Goal: Task Accomplishment & Management: Use online tool/utility

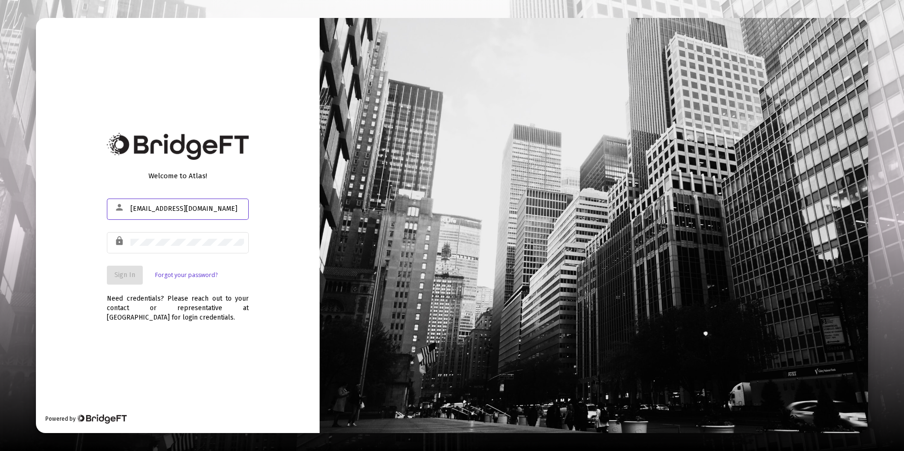
type input "kpbutze@integrityfirstplanners.com"
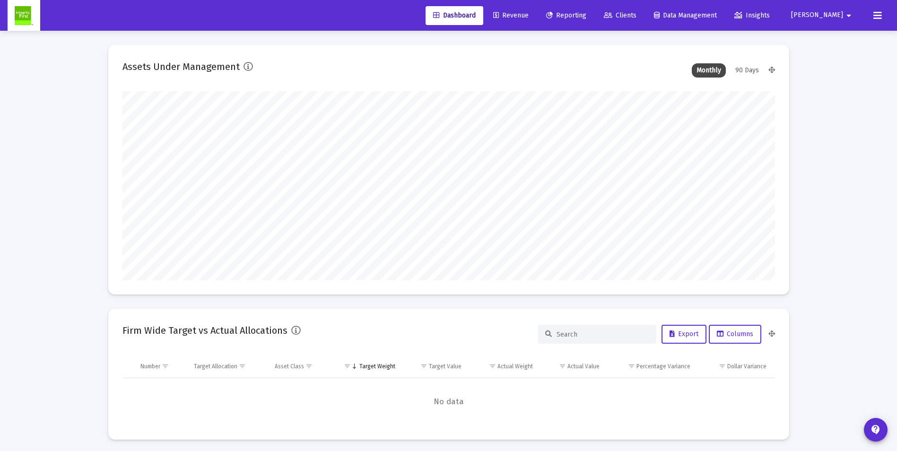
scroll to position [189, 653]
type input "2025-09-26"
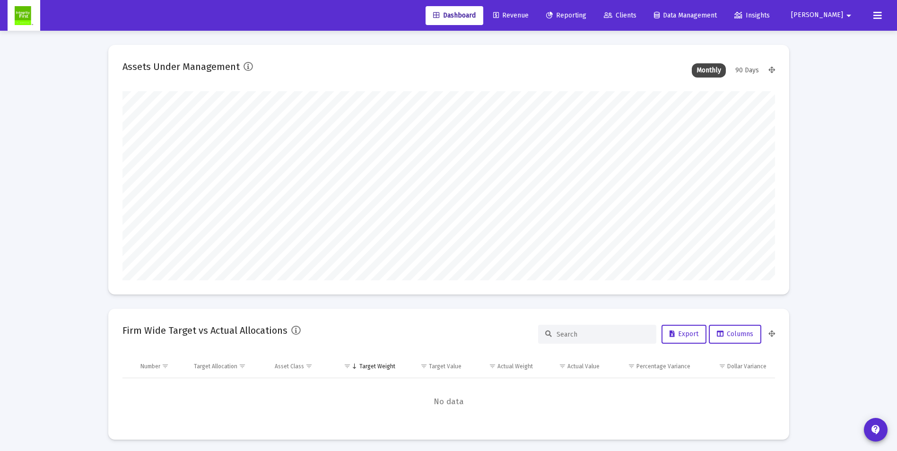
click at [529, 12] on span "Revenue" at bounding box center [510, 15] width 35 height 8
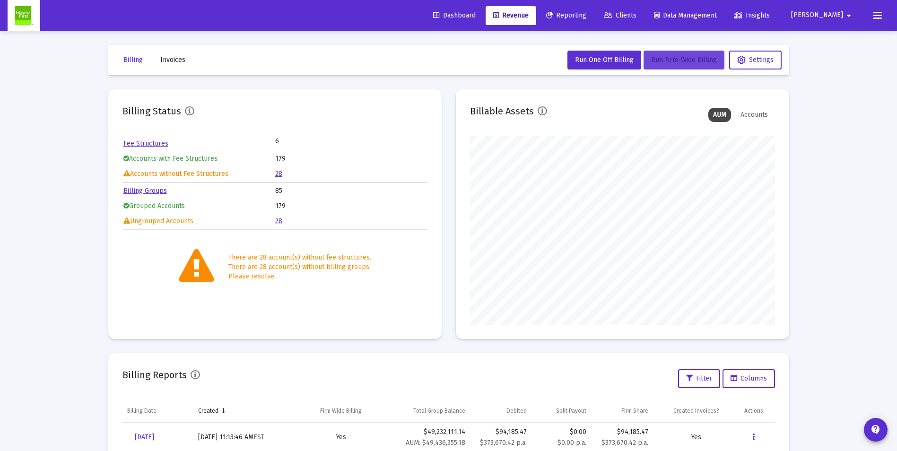
click at [664, 58] on span "Run Firm-Wide Billing" at bounding box center [684, 60] width 66 height 8
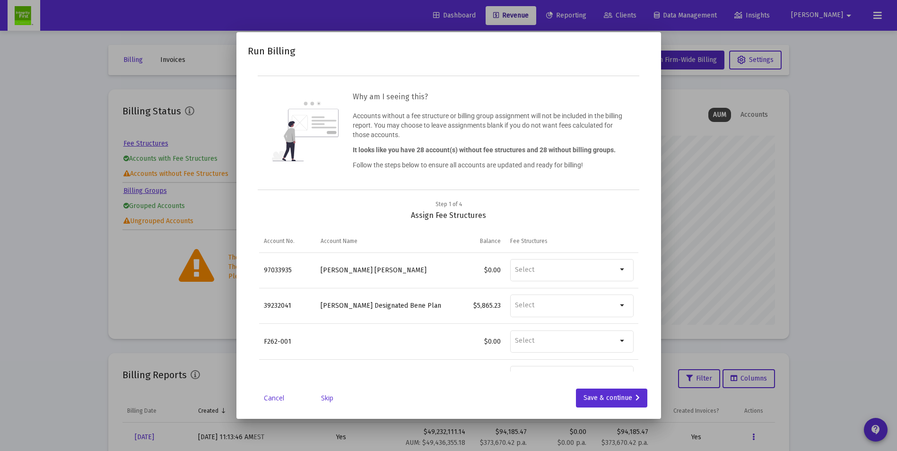
click at [328, 396] on link "Skip" at bounding box center [327, 397] width 47 height 9
click at [326, 400] on link "Skip" at bounding box center [327, 397] width 47 height 9
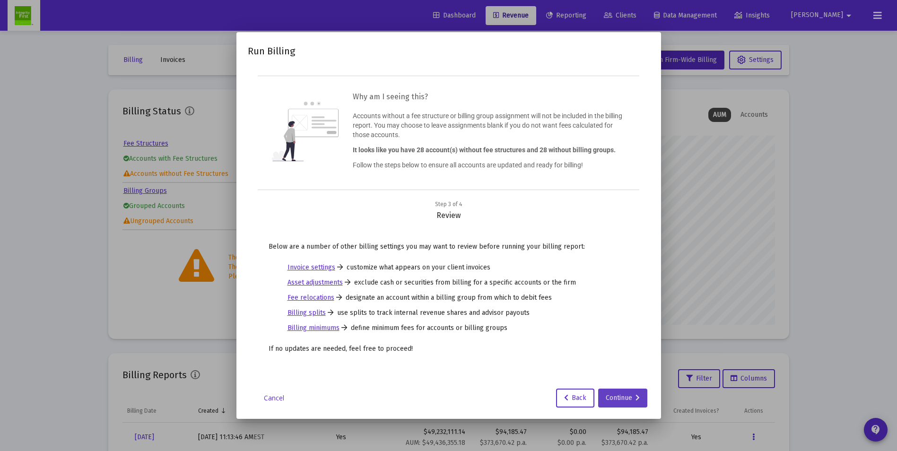
click at [627, 397] on div "Continue" at bounding box center [623, 398] width 34 height 19
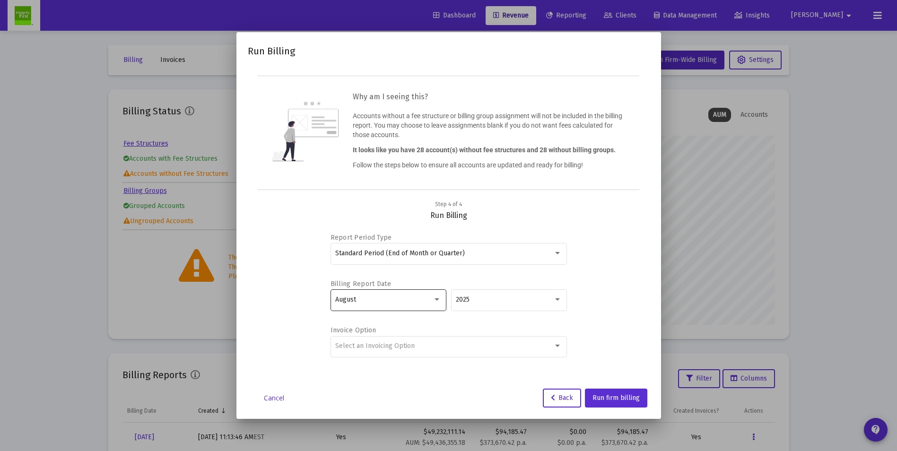
click at [390, 304] on div "August" at bounding box center [388, 299] width 106 height 23
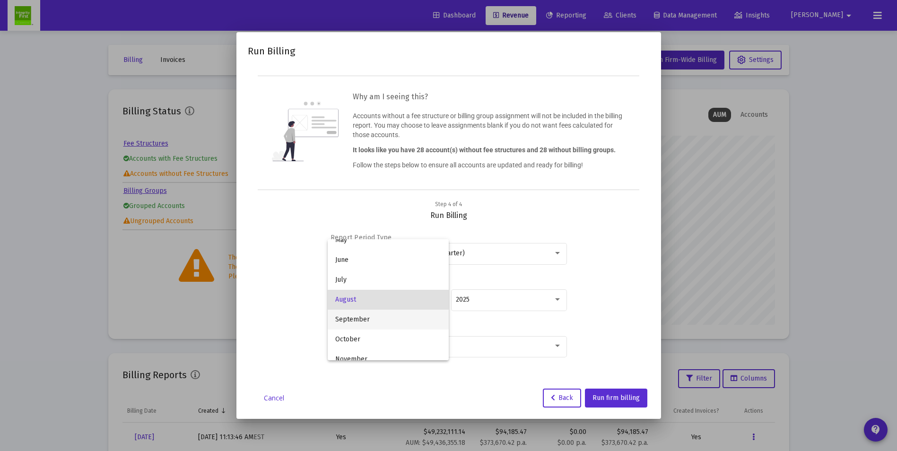
click at [348, 317] on span "September" at bounding box center [388, 320] width 106 height 20
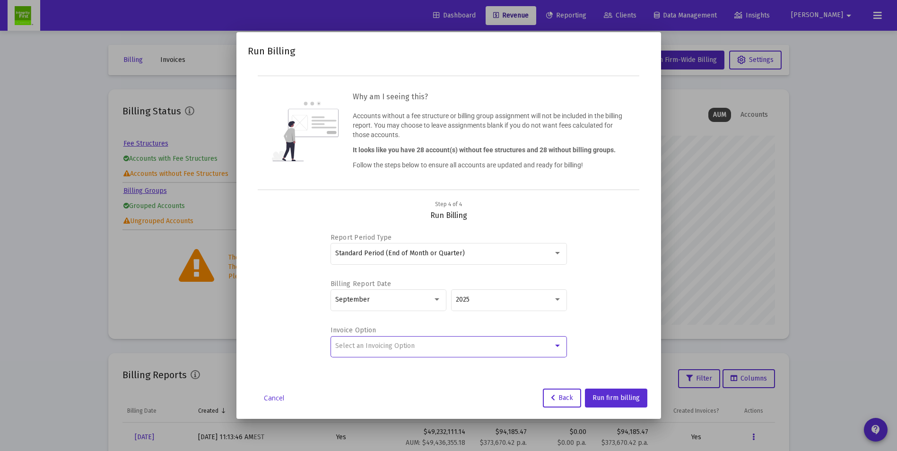
click at [398, 344] on span "Select an Invoicing Option" at bounding box center [374, 346] width 79 height 8
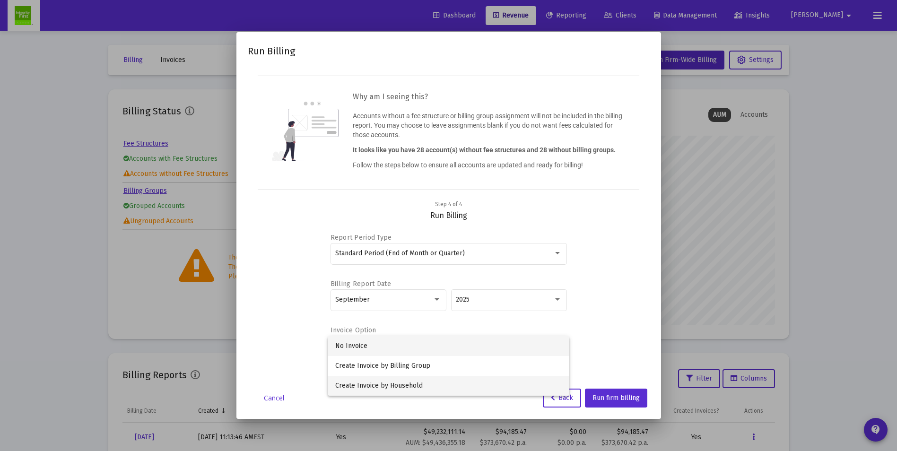
drag, startPoint x: 398, startPoint y: 388, endPoint x: 406, endPoint y: 378, distance: 12.1
click at [398, 387] on span "Create Invoice by Household" at bounding box center [448, 386] width 227 height 20
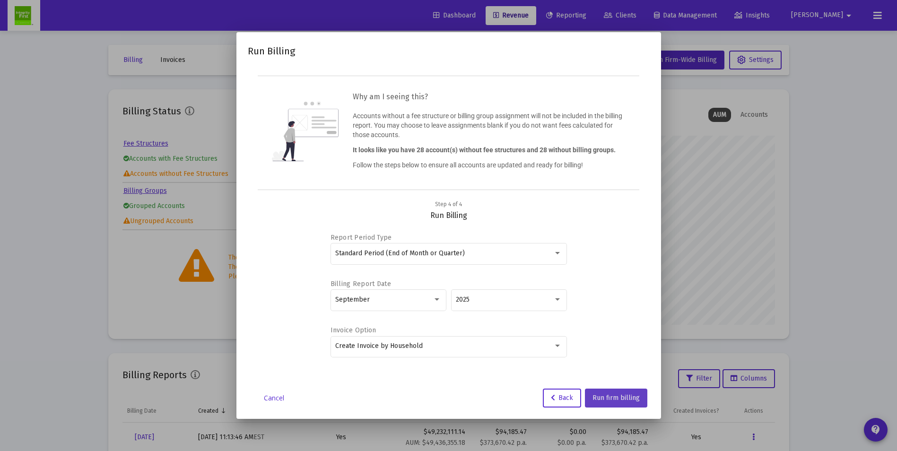
click at [627, 403] on button "Run firm billing" at bounding box center [616, 398] width 62 height 19
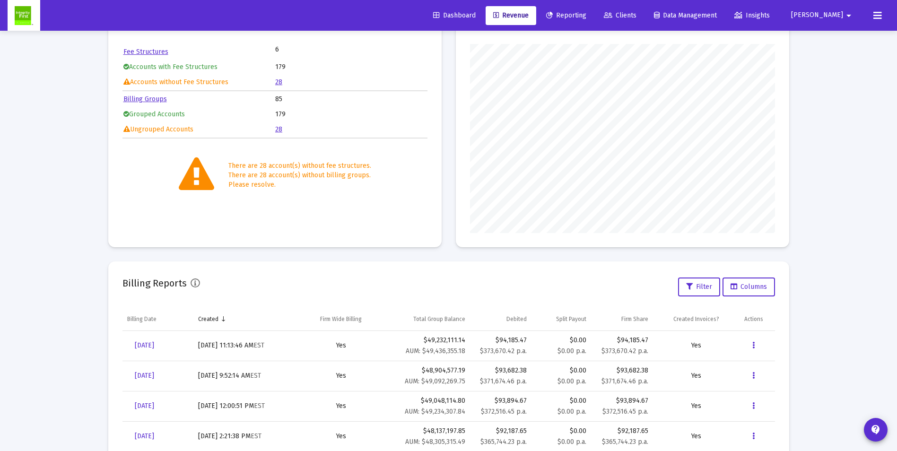
scroll to position [0, 0]
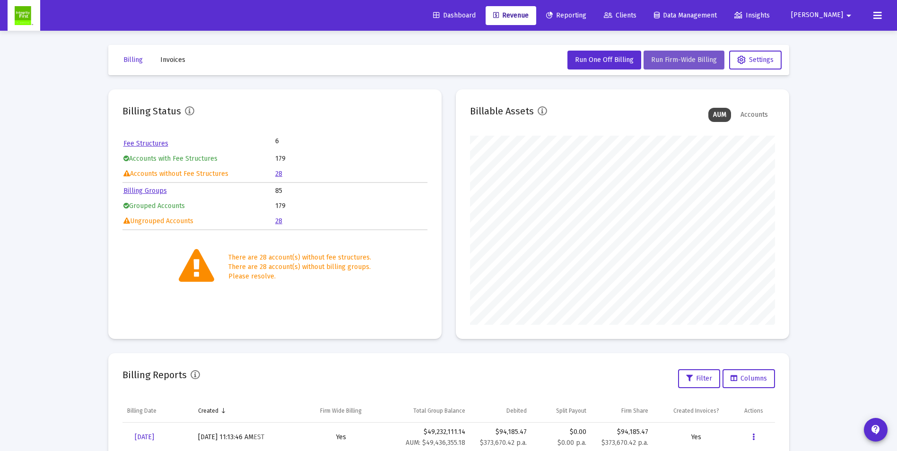
click at [663, 58] on span "Run Firm-Wide Billing" at bounding box center [684, 60] width 66 height 8
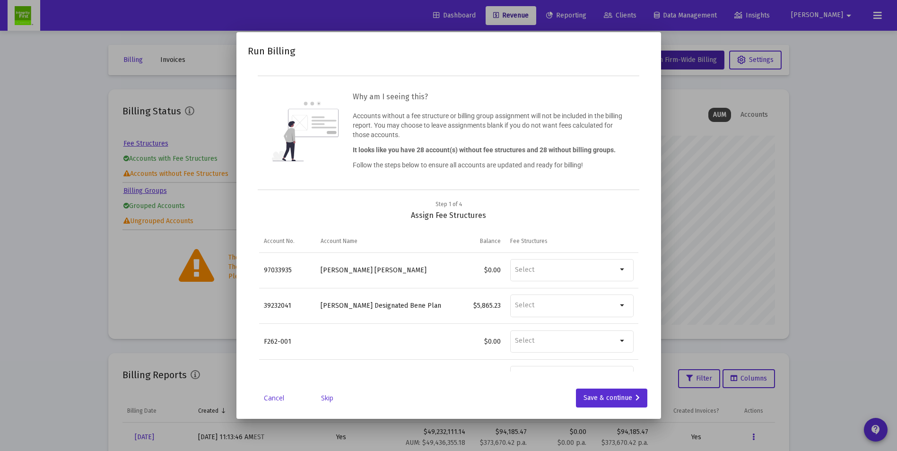
click at [330, 400] on link "Skip" at bounding box center [327, 397] width 47 height 9
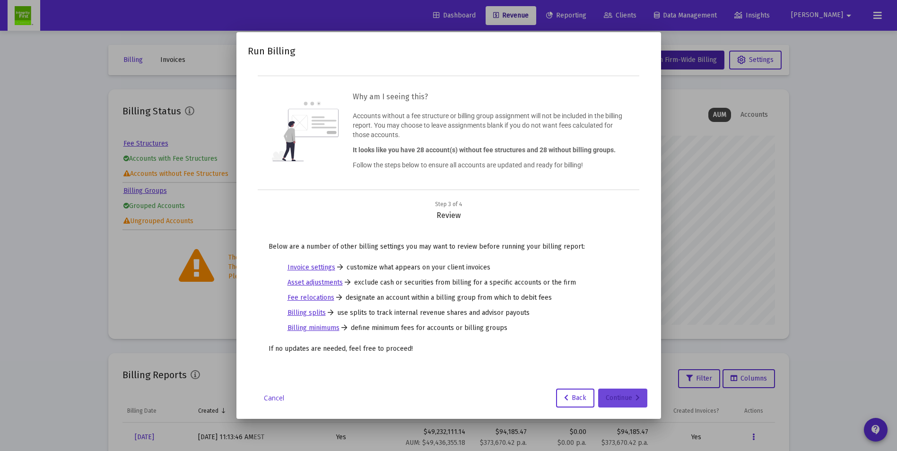
click at [611, 394] on div "Continue" at bounding box center [623, 398] width 34 height 19
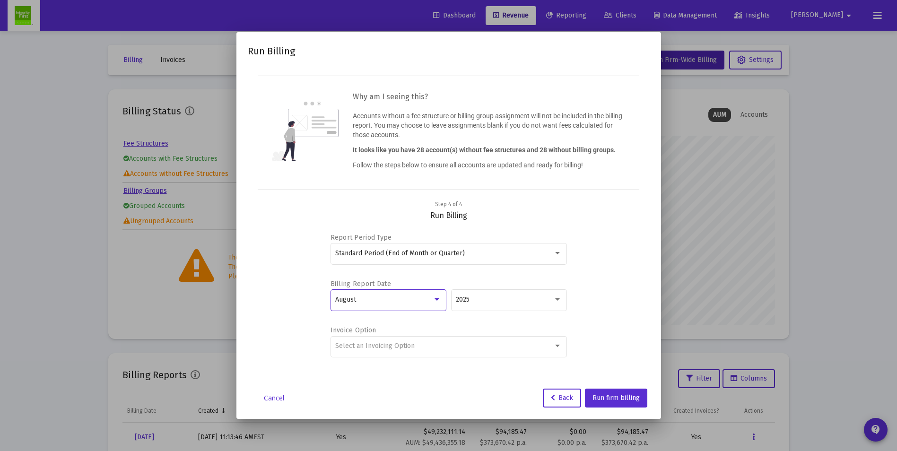
click at [427, 301] on div "August" at bounding box center [383, 300] width 97 height 8
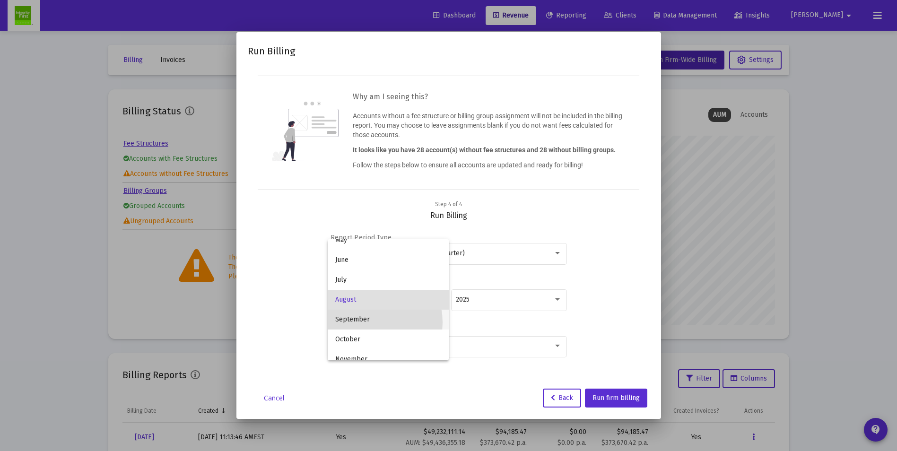
click at [364, 323] on span "September" at bounding box center [388, 320] width 106 height 20
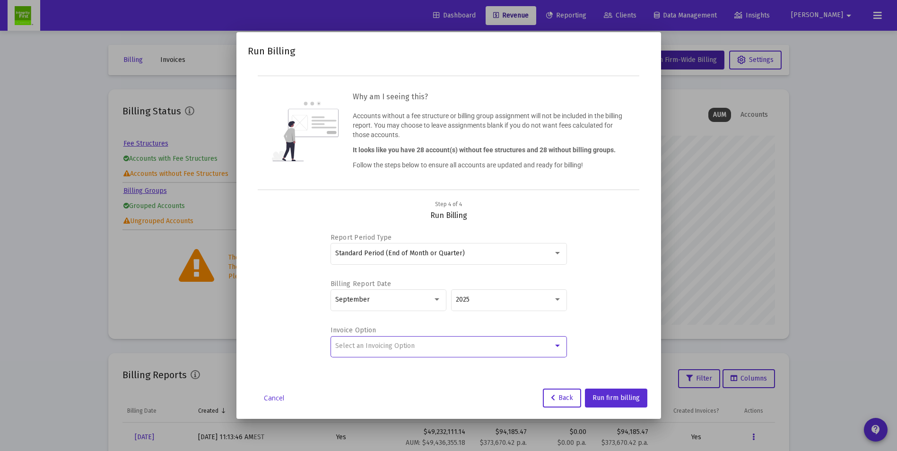
click at [521, 343] on div "Select an Invoicing Option" at bounding box center [444, 346] width 218 height 8
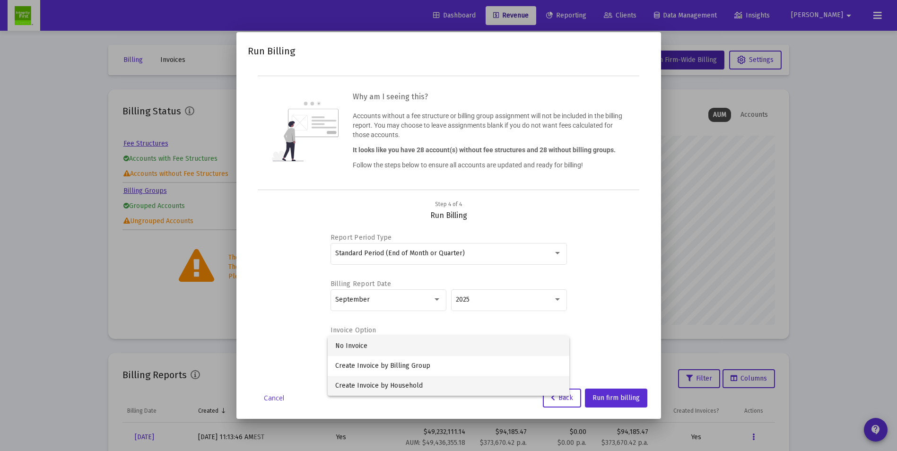
click at [373, 386] on span "Create Invoice by Household" at bounding box center [448, 386] width 227 height 20
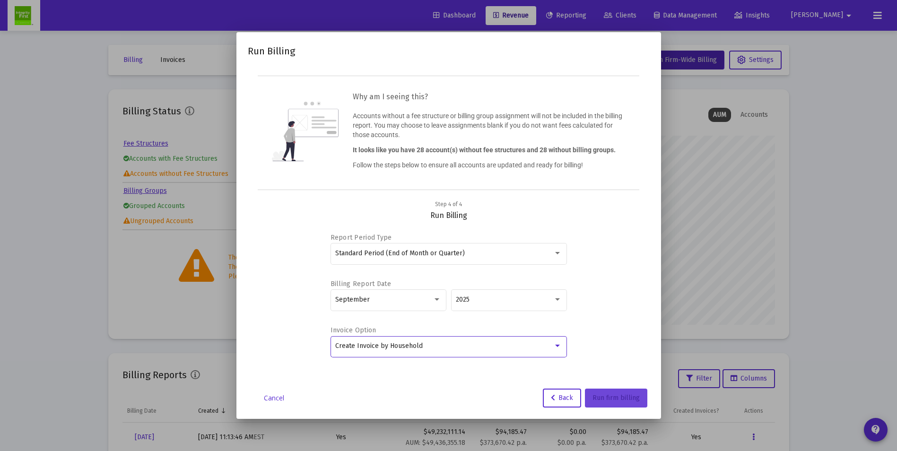
click at [632, 399] on span "Run firm billing" at bounding box center [616, 398] width 47 height 8
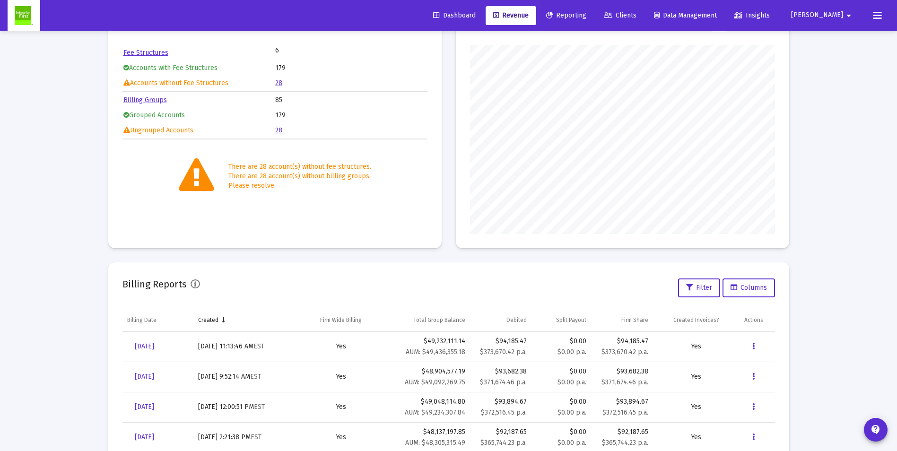
scroll to position [0, 0]
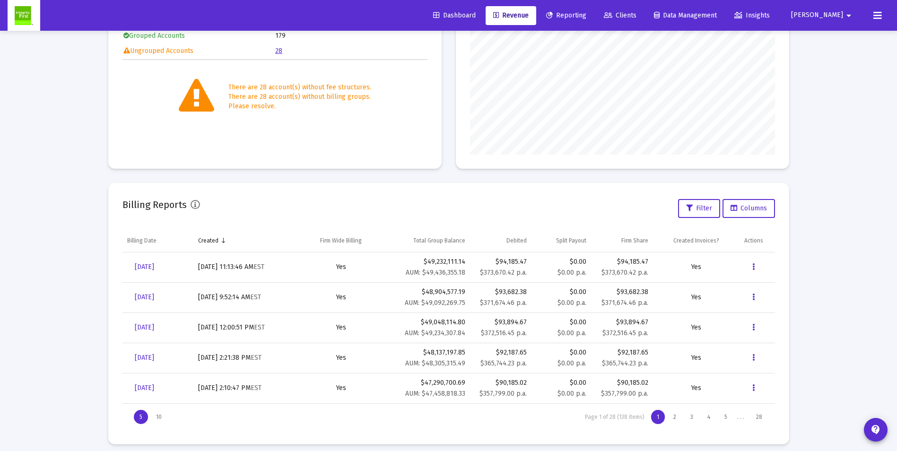
scroll to position [178, 0]
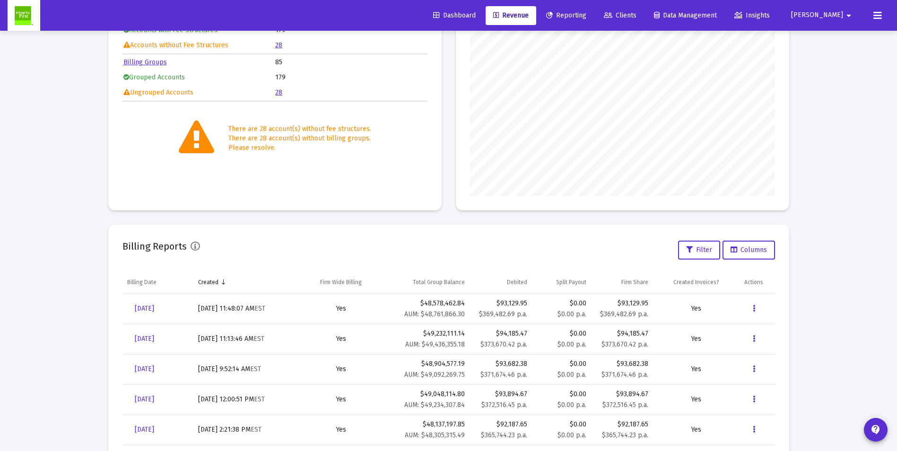
scroll to position [142, 0]
